Goal: Information Seeking & Learning: Check status

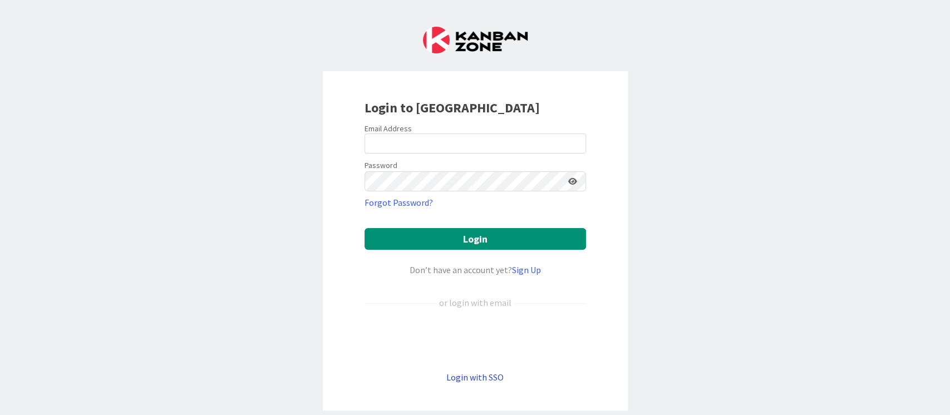
click at [468, 376] on link "Login with SSO" at bounding box center [474, 377] width 57 height 11
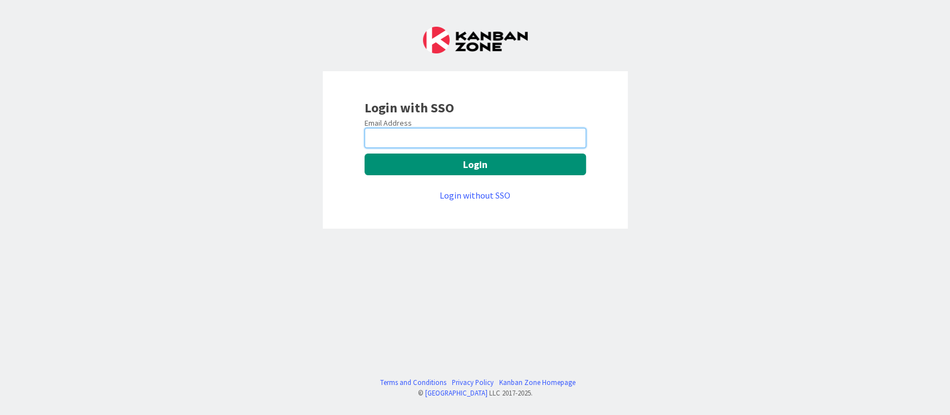
click at [468, 138] on input "email" at bounding box center [476, 138] width 222 height 20
type input "[EMAIL_ADDRESS][DOMAIN_NAME]"
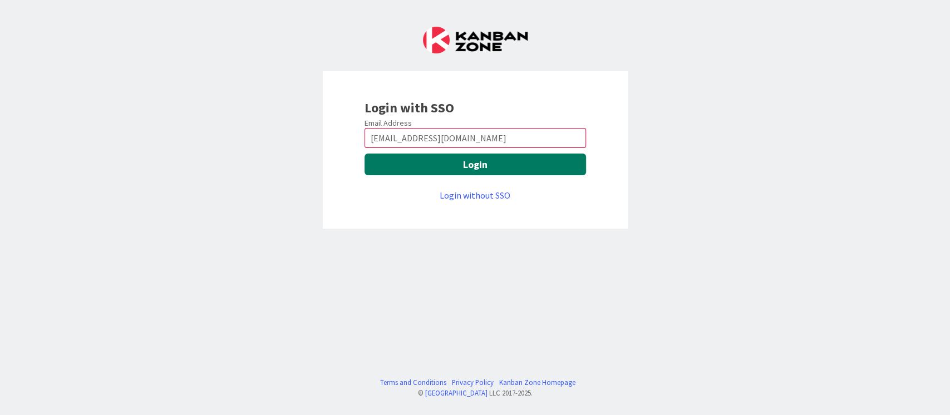
click at [396, 171] on button "Login" at bounding box center [476, 165] width 222 height 22
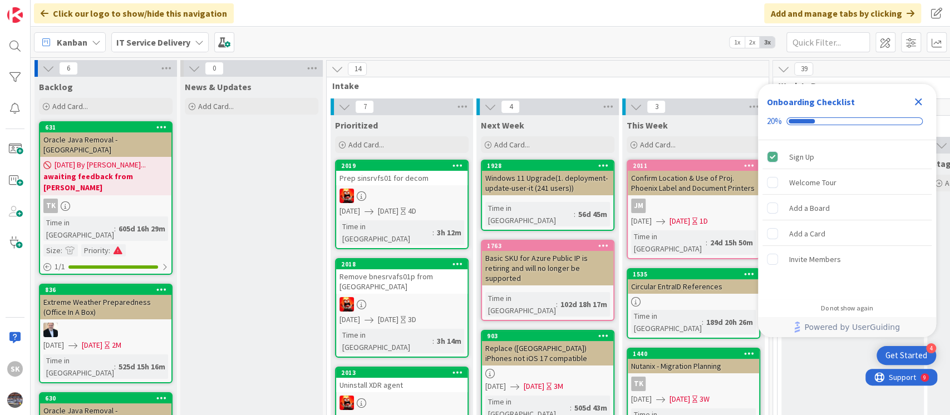
click at [918, 99] on icon "Close Checklist" at bounding box center [918, 101] width 13 height 13
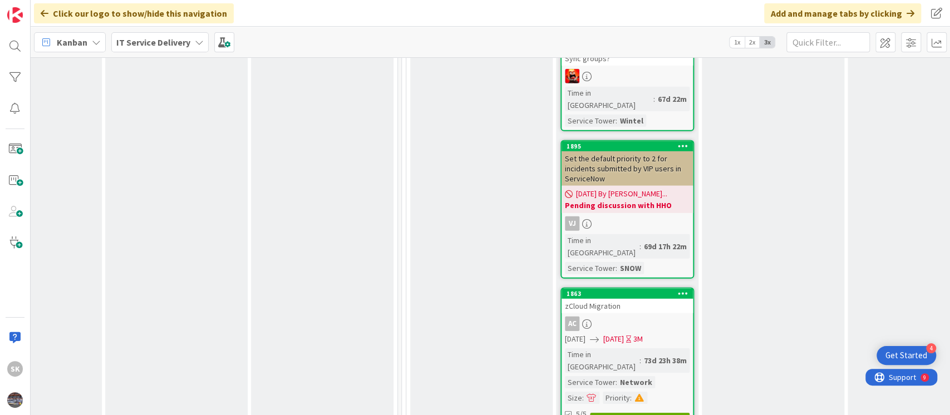
scroll to position [2300, 371]
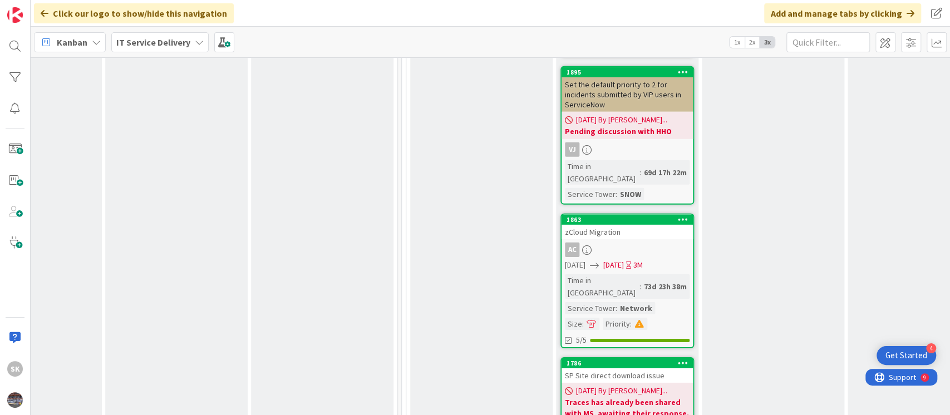
click at [627, 397] on b "Traces has already been shared with MS, awaiting their response. Blocking this …" at bounding box center [627, 419] width 125 height 45
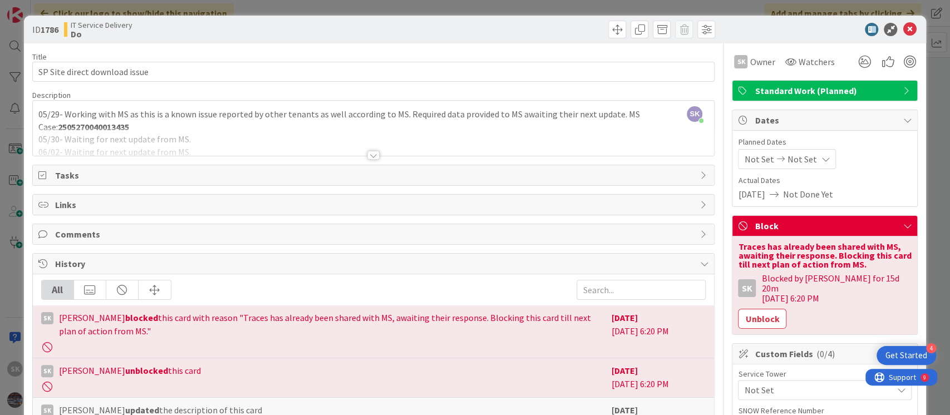
click at [367, 154] on div at bounding box center [373, 155] width 12 height 9
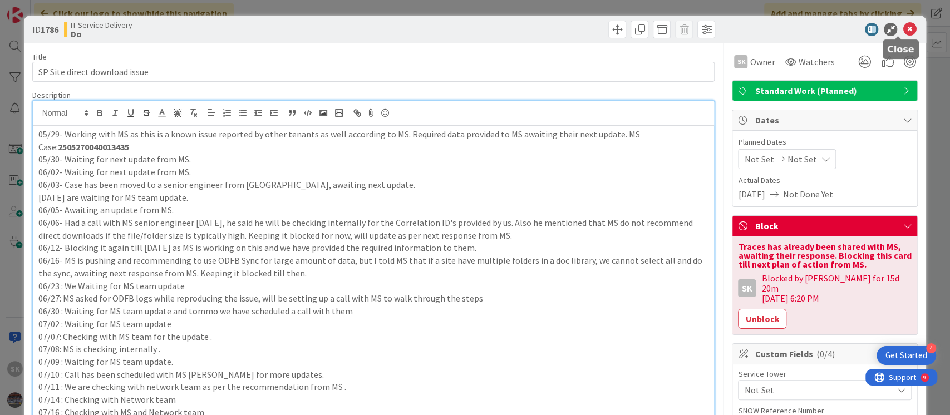
click at [903, 26] on icon at bounding box center [909, 29] width 13 height 13
